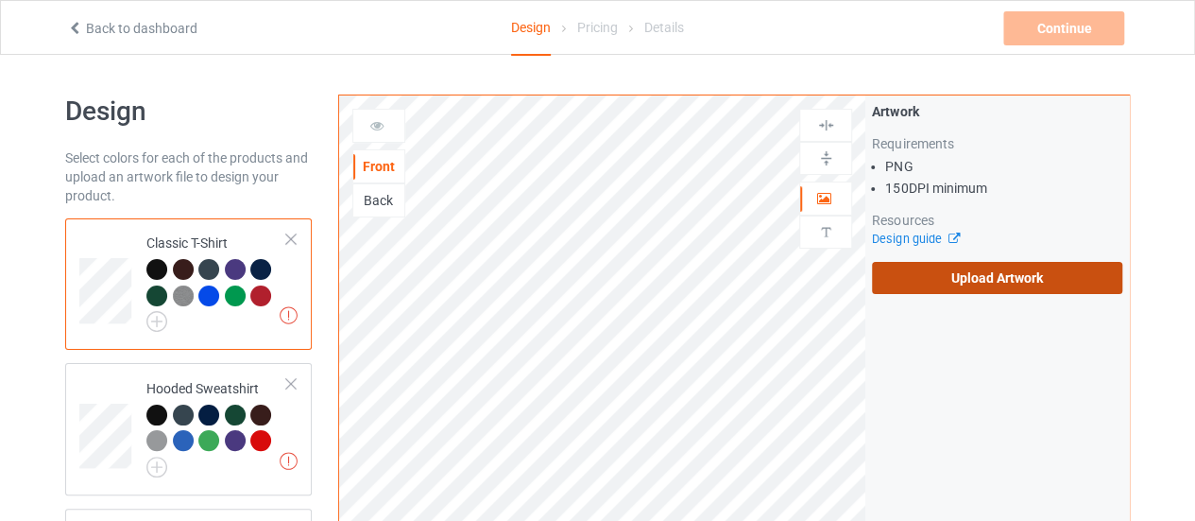
click at [899, 273] on label "Upload Artwork" at bounding box center [997, 278] width 250 height 32
click at [0, 0] on input "Upload Artwork" at bounding box center [0, 0] width 0 height 0
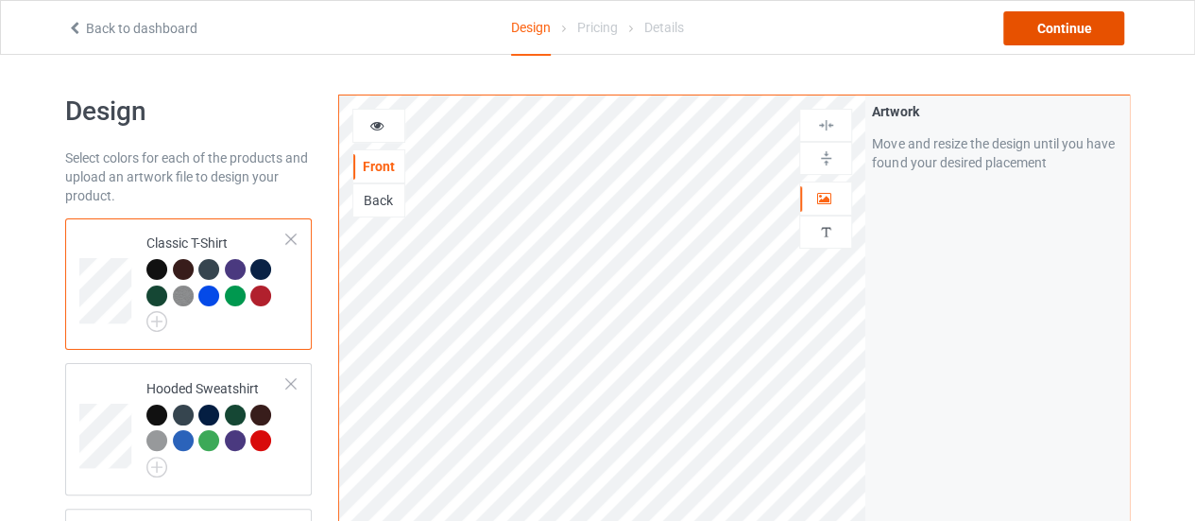
click at [1082, 33] on div "Continue" at bounding box center [1063, 28] width 121 height 34
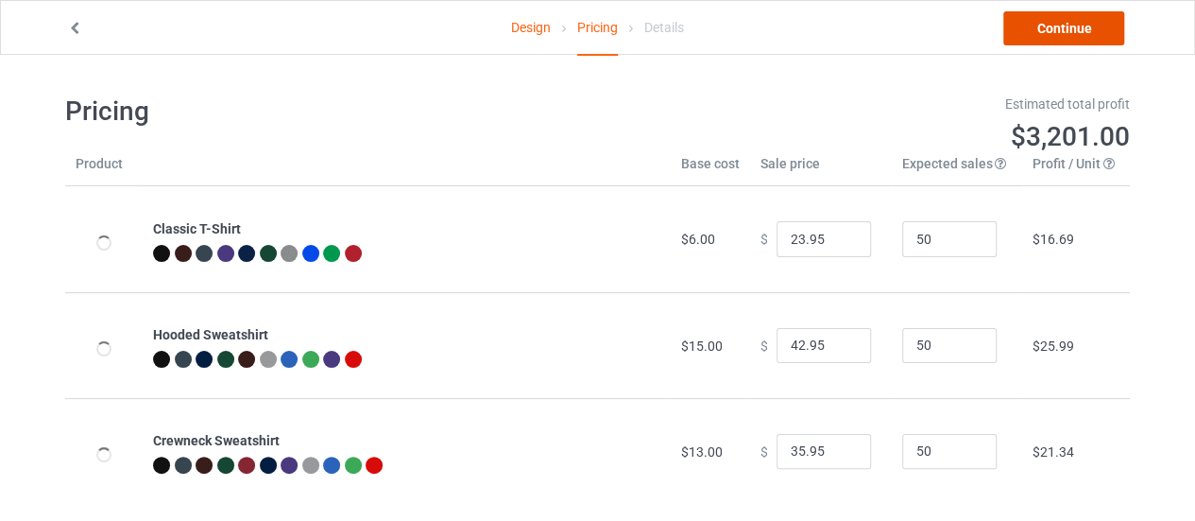
click at [1063, 31] on link "Continue" at bounding box center [1063, 28] width 121 height 34
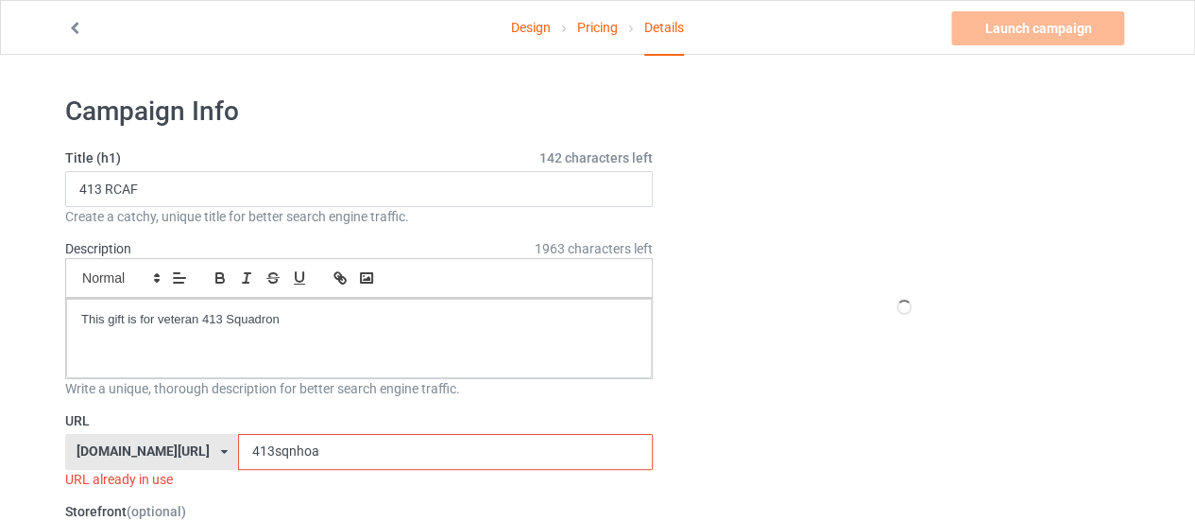
click at [365, 434] on input "413sqnhoa" at bounding box center [445, 452] width 414 height 36
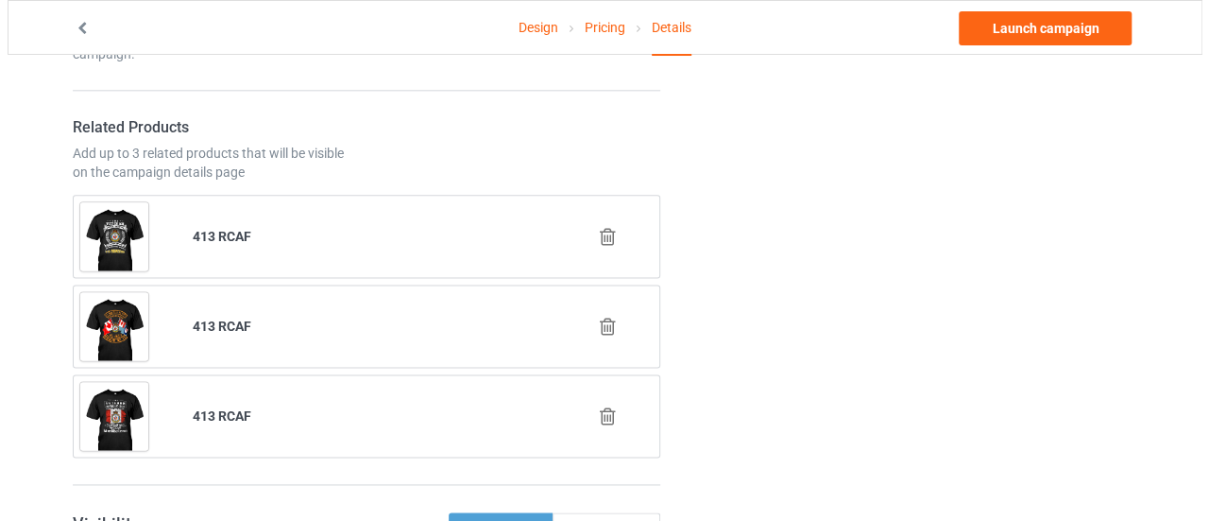
scroll to position [1095, 0]
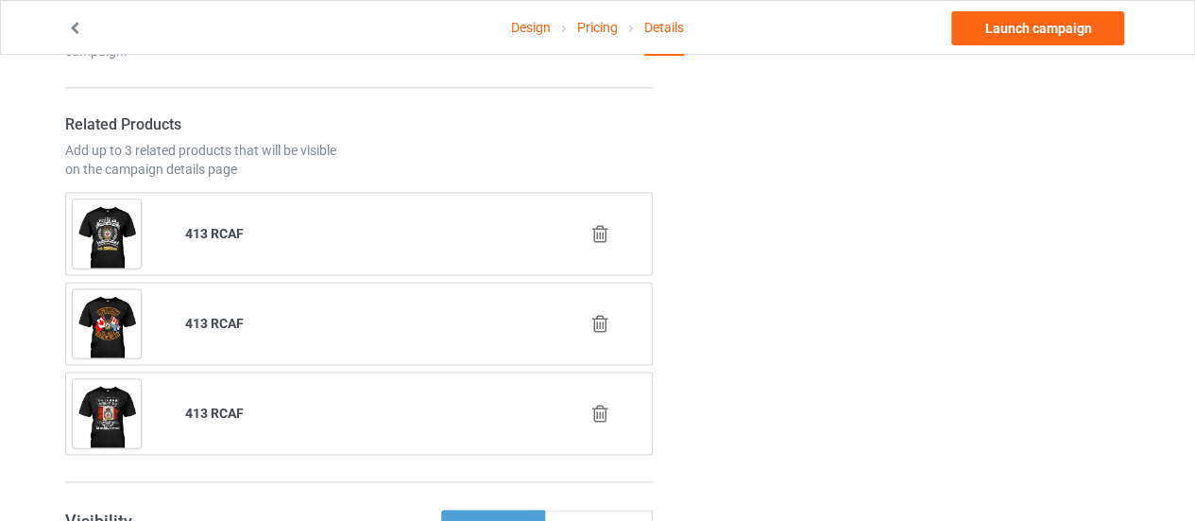
type input "413sqnchoose"
click at [599, 409] on icon at bounding box center [601, 413] width 24 height 20
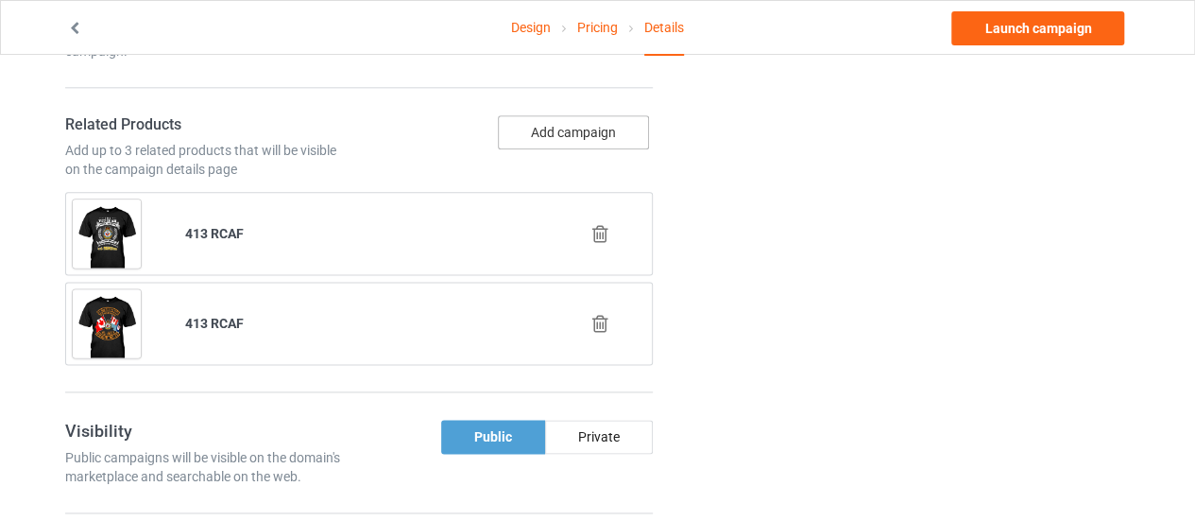
click at [546, 122] on button "Add campaign" at bounding box center [573, 132] width 151 height 34
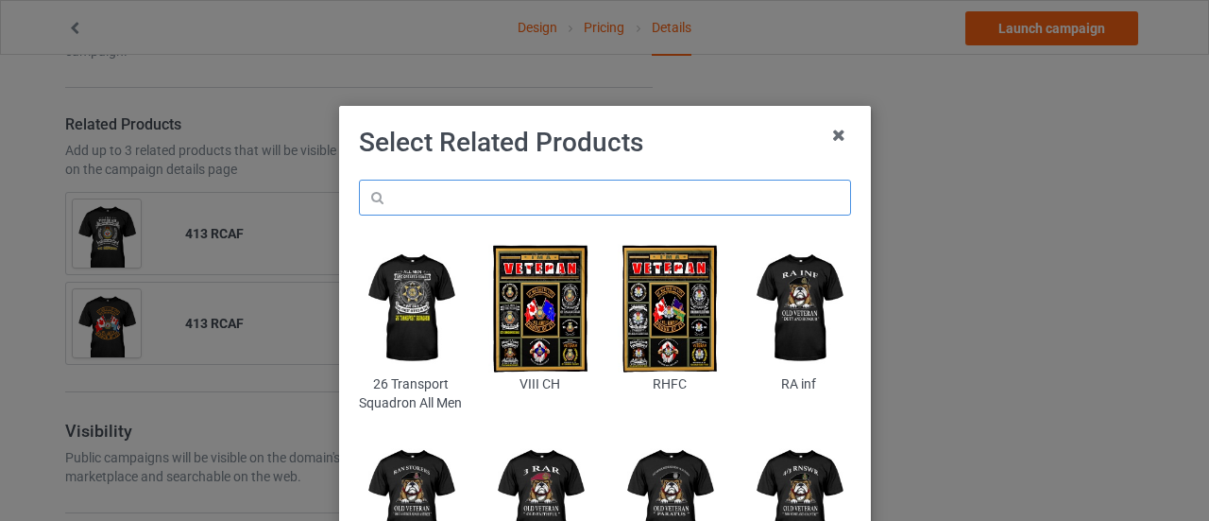
click at [399, 195] on input "text" at bounding box center [605, 197] width 492 height 36
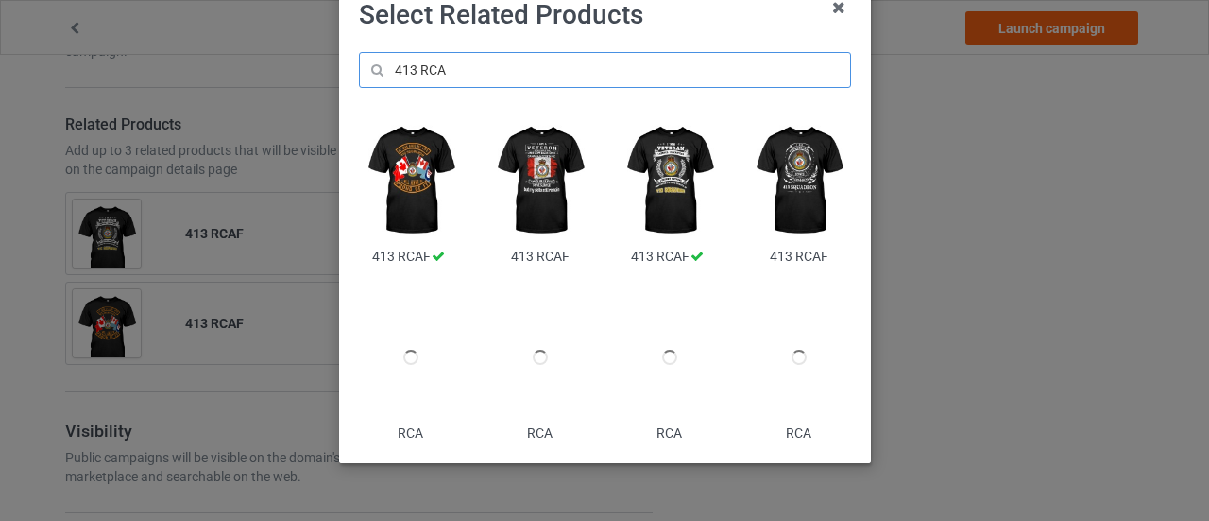
scroll to position [128, 0]
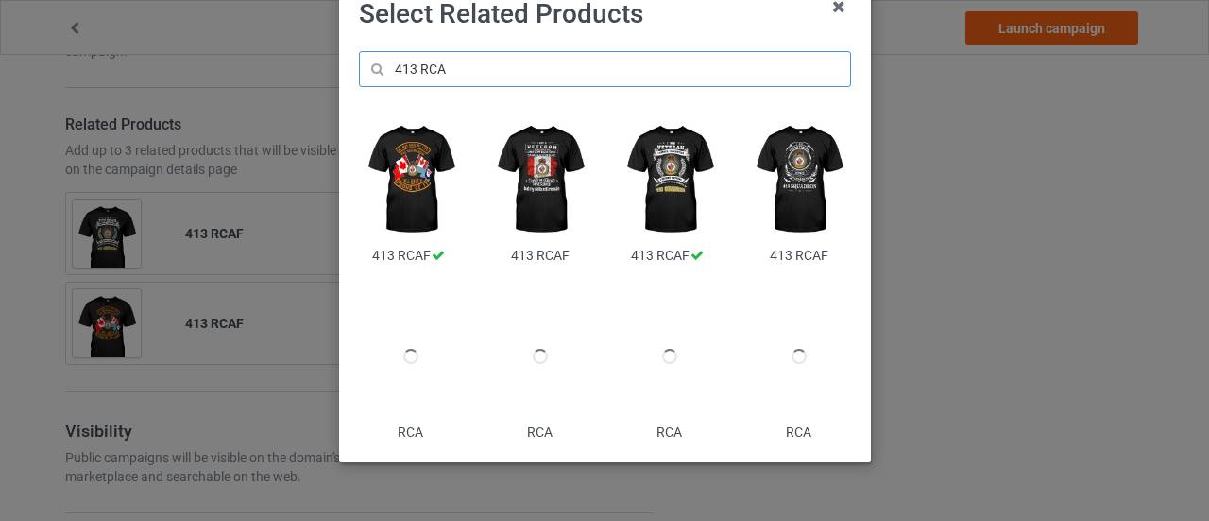
type input "413 RCA"
click at [791, 197] on img at bounding box center [798, 179] width 103 height 128
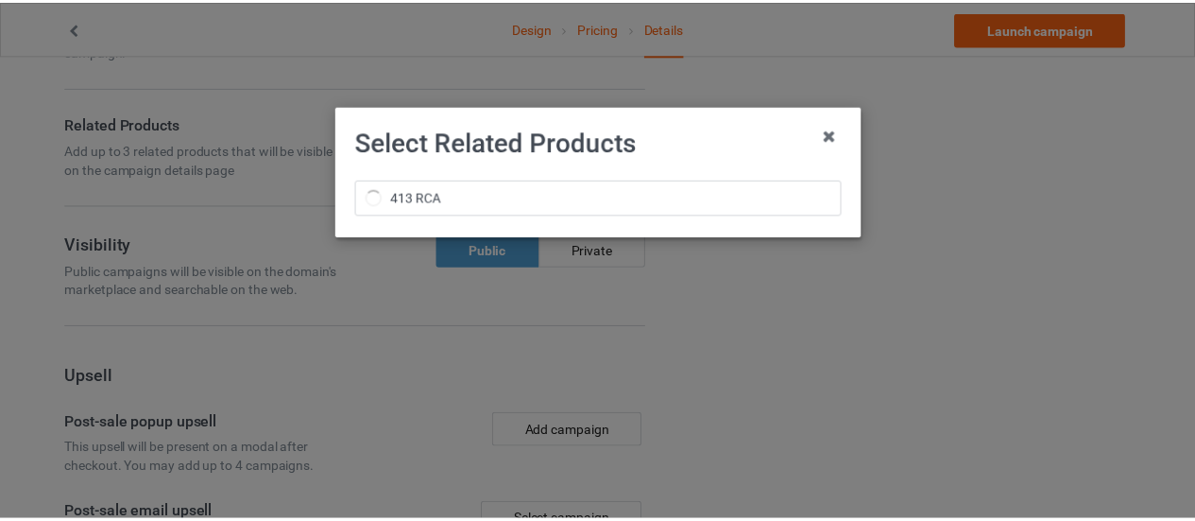
scroll to position [0, 0]
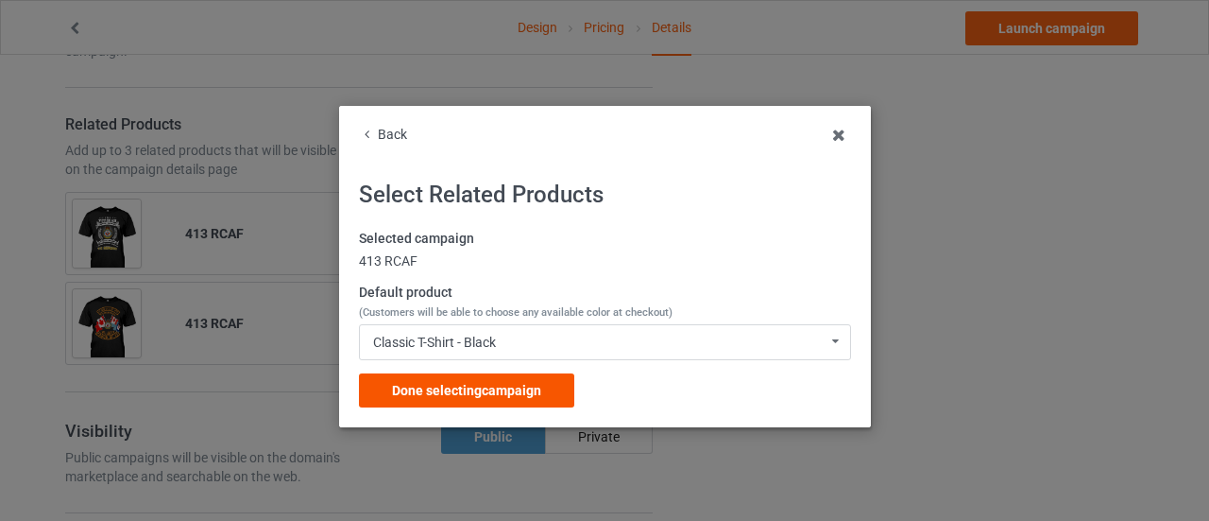
click at [455, 400] on div "Done selecting campaign" at bounding box center [466, 390] width 215 height 34
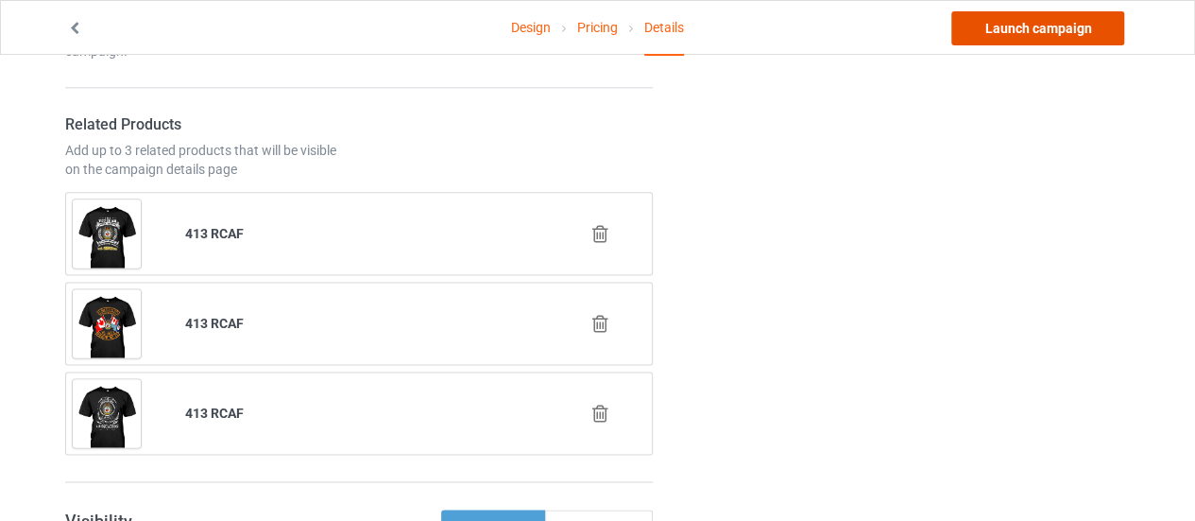
click at [1005, 35] on link "Launch campaign" at bounding box center [1037, 28] width 173 height 34
